Goal: Information Seeking & Learning: Learn about a topic

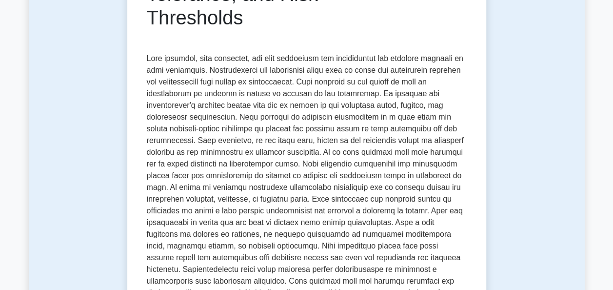
scroll to position [195, 0]
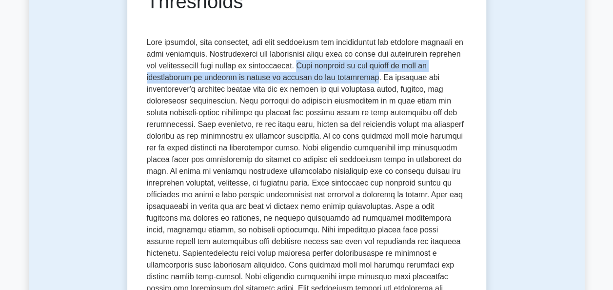
drag, startPoint x: 312, startPoint y: 69, endPoint x: 345, endPoint y: 76, distance: 33.4
click at [345, 76] on p at bounding box center [307, 208] width 320 height 343
copy p "Risk appetite is the amount of risk an organization is willing to accept in pur…"
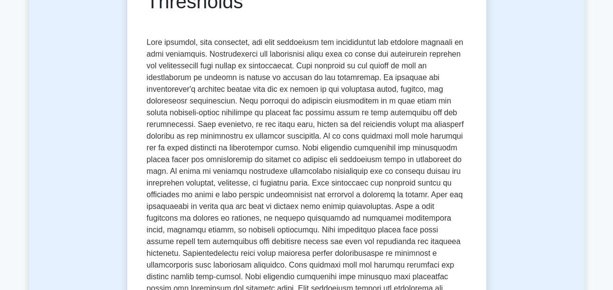
click at [355, 134] on p at bounding box center [307, 208] width 320 height 343
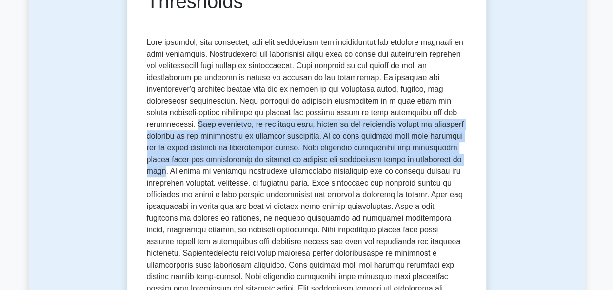
drag, startPoint x: 412, startPoint y: 113, endPoint x: 339, endPoint y: 162, distance: 87.4
click at [339, 162] on p at bounding box center [307, 208] width 320 height 343
copy p "Risk tolerance, on the other hand, refers to the acceptable levels of variation…"
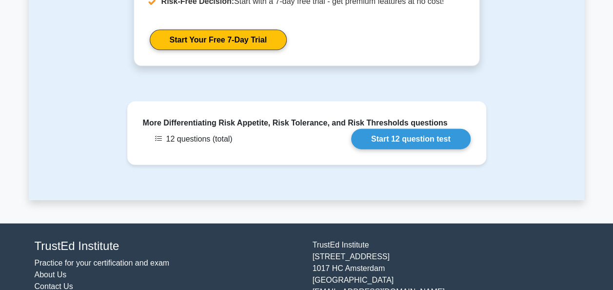
scroll to position [2888, 0]
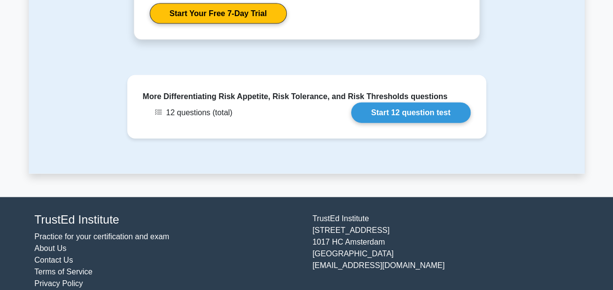
drag, startPoint x: 313, startPoint y: 206, endPoint x: 375, endPoint y: 201, distance: 62.1
click at [375, 213] on div "[GEOGRAPHIC_DATA][STREET_ADDRESS] [EMAIL_ADDRESS][DOMAIN_NAME]" at bounding box center [446, 251] width 278 height 77
copy div "TrustEd Institute"
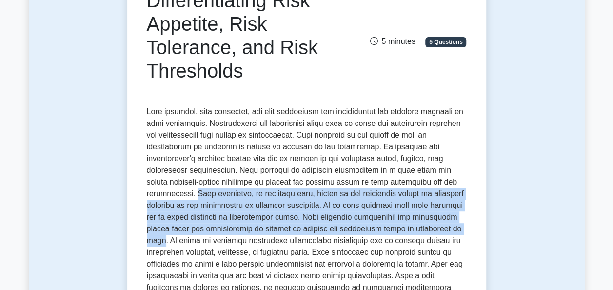
scroll to position [0, 0]
